Goal: Information Seeking & Learning: Learn about a topic

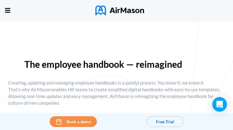
click at [0, 0] on div "Home Employee Handbook Builder Automated Policy Updates Solutions Pricing About…" at bounding box center [0, 0] width 0 height 0
click at [0, 0] on span "Solutions" at bounding box center [0, 0] width 0 height 0
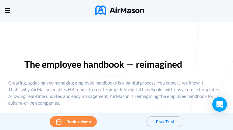
click at [0, 0] on span "Solutions" at bounding box center [0, 0] width 0 height 0
